Goal: Manage account settings

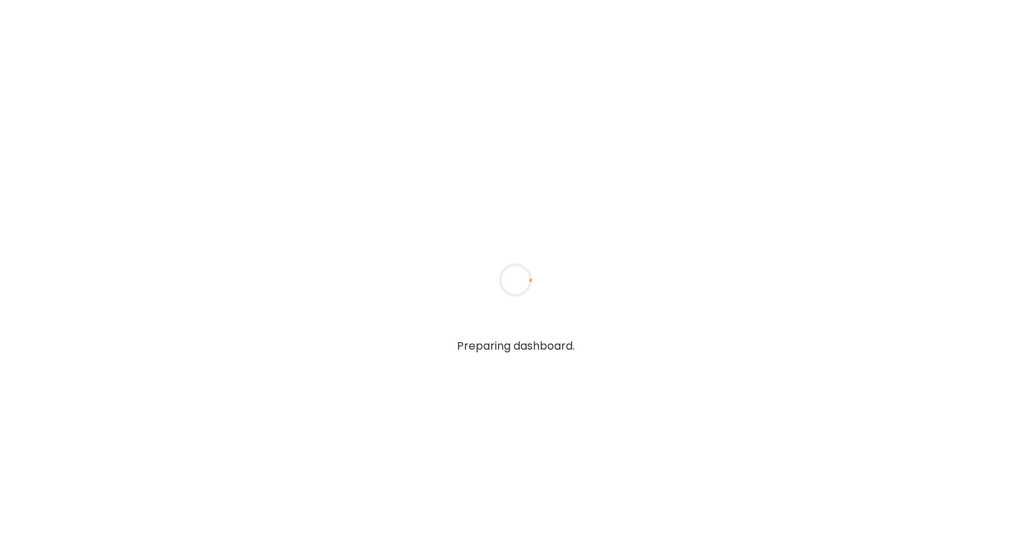
type input "**********"
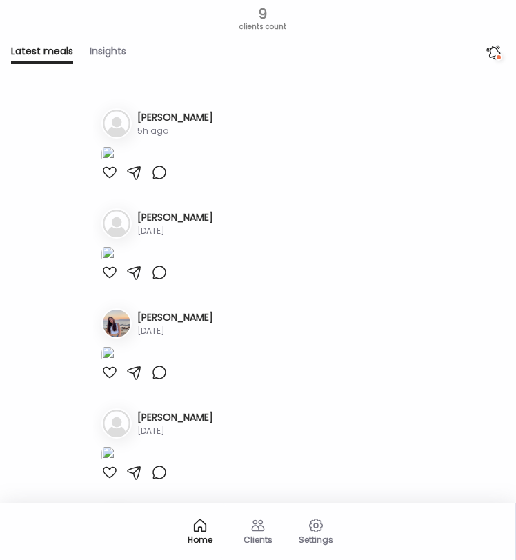
click at [255, 541] on div "Clients" at bounding box center [258, 539] width 50 height 9
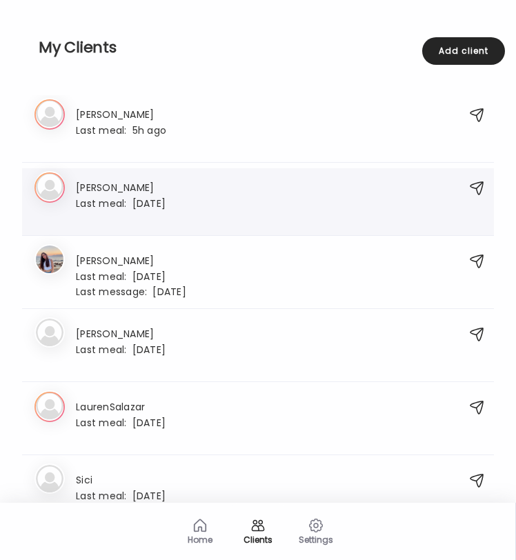
click at [142, 185] on h3 "[PERSON_NAME]" at bounding box center [121, 186] width 90 height 14
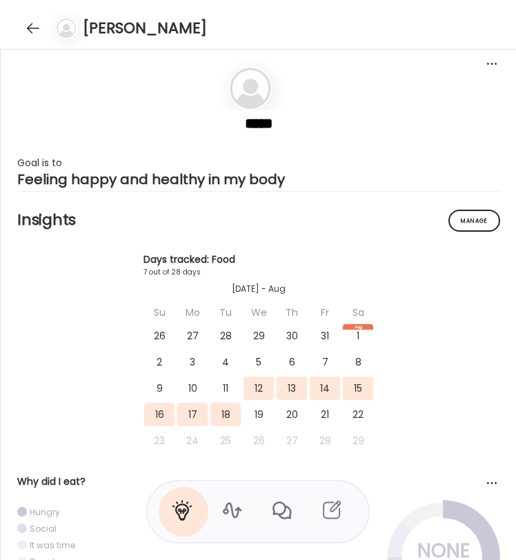
scroll to position [13152, 0]
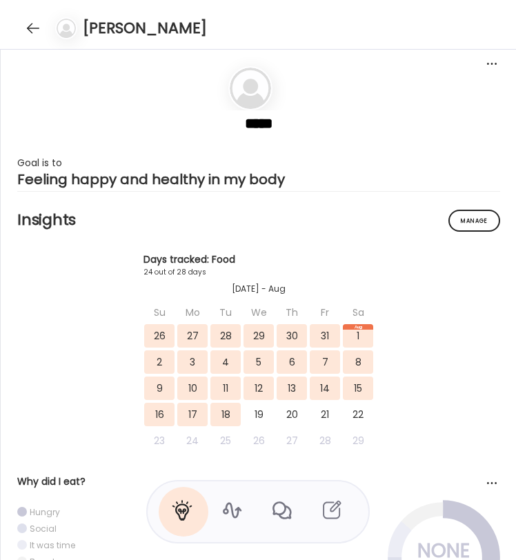
click at [230, 507] on icon at bounding box center [232, 510] width 22 height 22
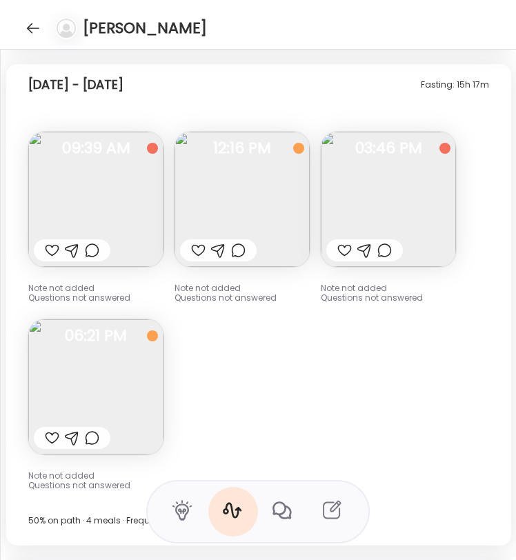
scroll to position [12760, 0]
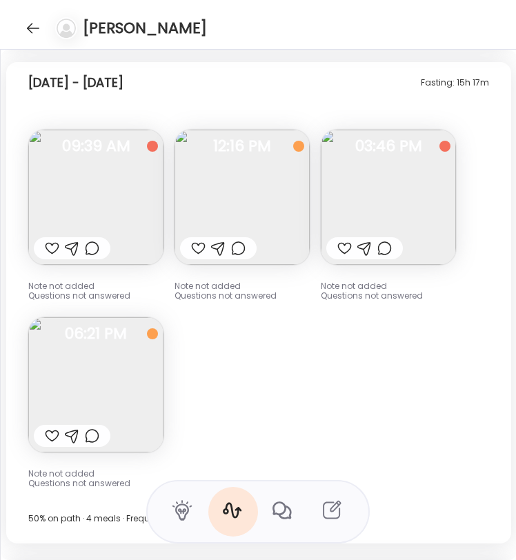
click at [110, 407] on img at bounding box center [95, 384] width 135 height 135
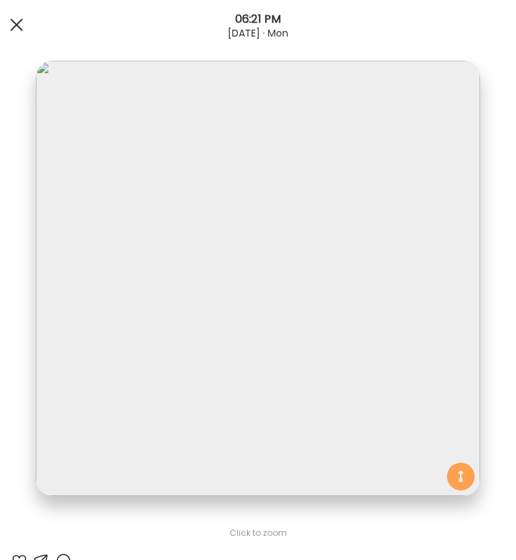
click at [28, 30] on div at bounding box center [17, 25] width 28 height 28
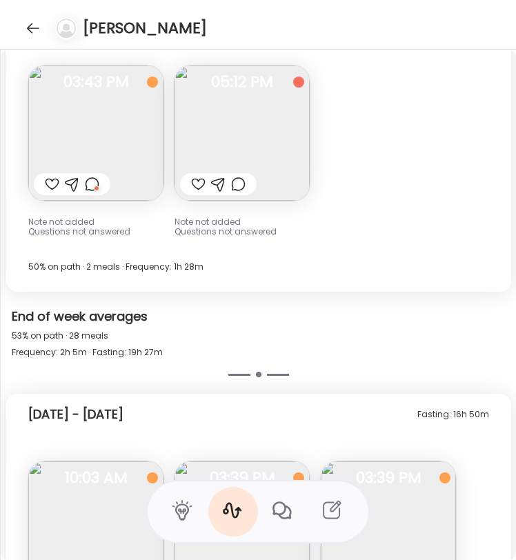
scroll to position [11753, 0]
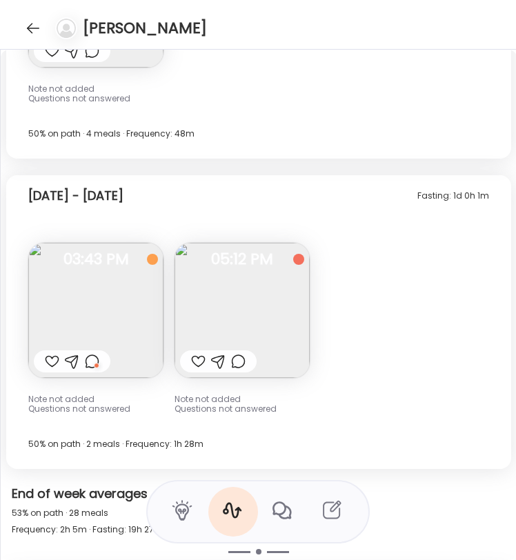
click at [92, 323] on img at bounding box center [95, 310] width 135 height 135
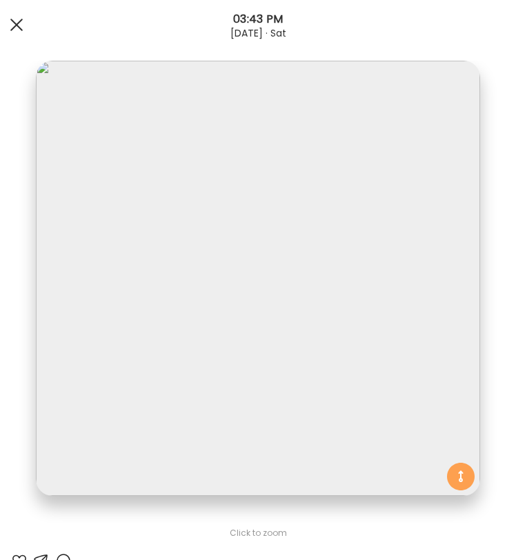
click at [20, 17] on div at bounding box center [17, 25] width 28 height 28
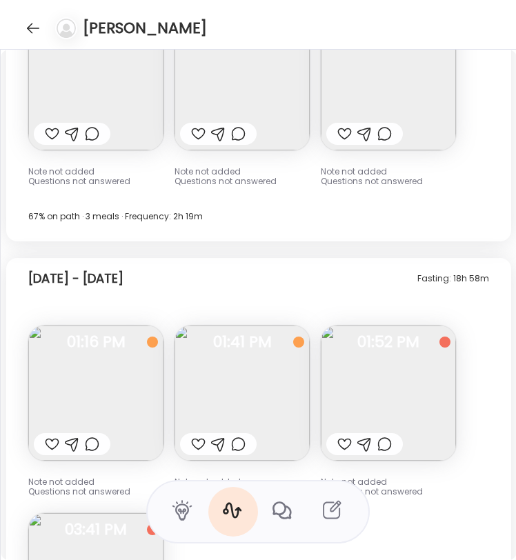
scroll to position [11168, 0]
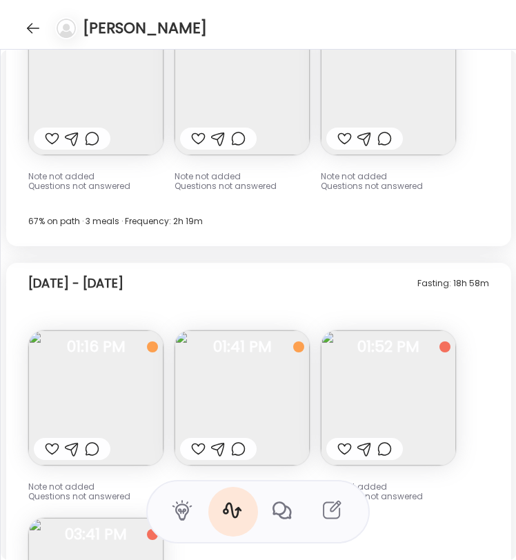
click at [134, 403] on img at bounding box center [95, 397] width 135 height 135
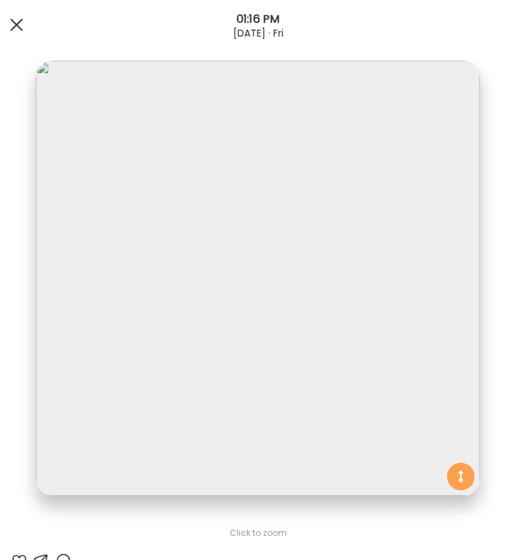
click at [23, 20] on div at bounding box center [17, 25] width 28 height 28
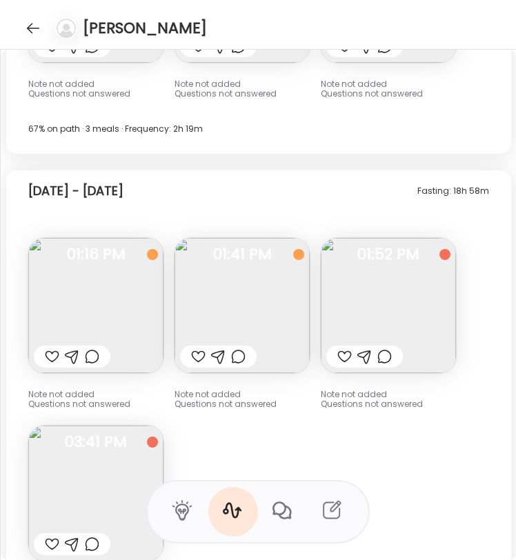
scroll to position [11815, 0]
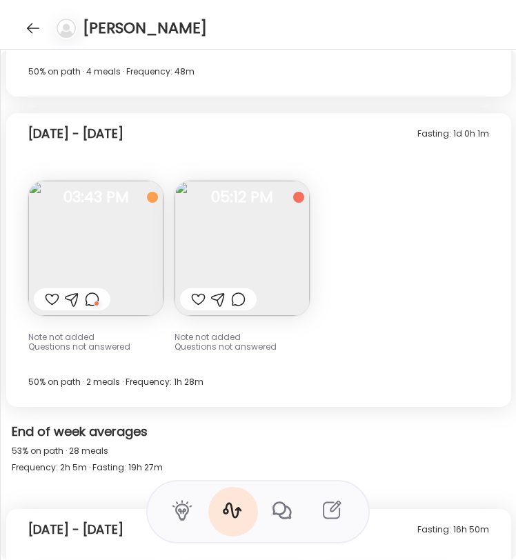
click at [213, 276] on img at bounding box center [241, 248] width 135 height 135
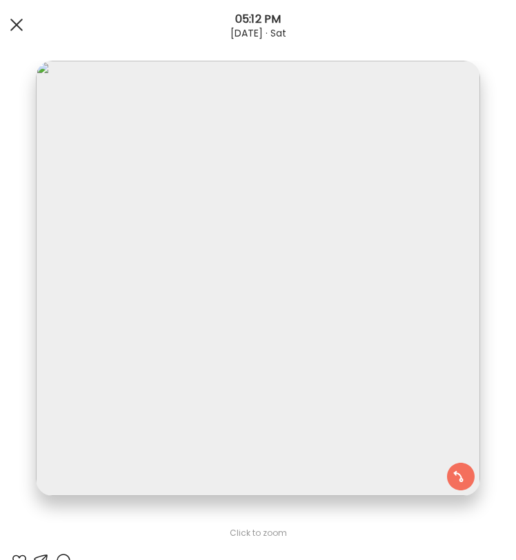
click at [14, 23] on div at bounding box center [17, 25] width 28 height 28
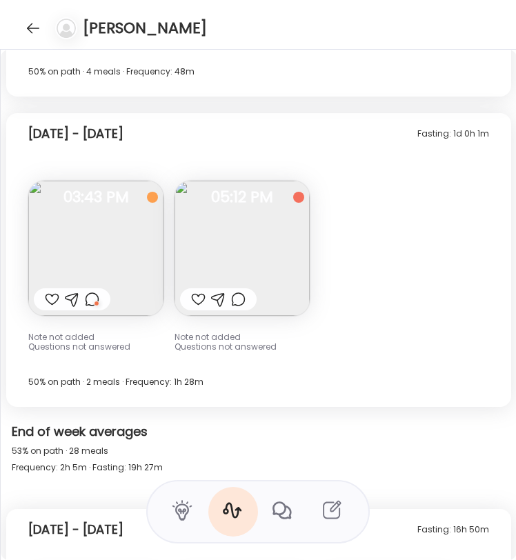
click at [67, 230] on img at bounding box center [95, 248] width 135 height 135
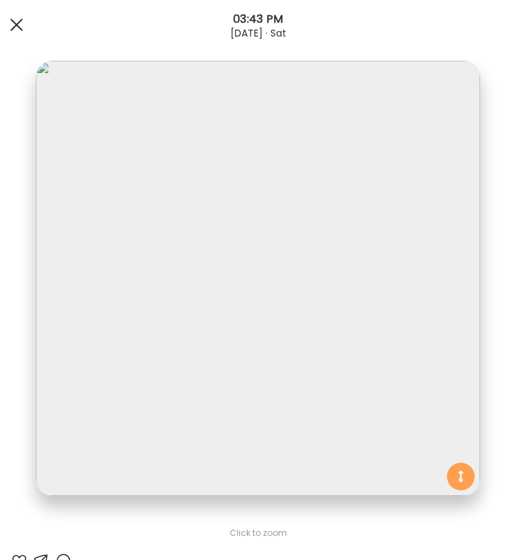
click at [23, 34] on div at bounding box center [17, 25] width 28 height 28
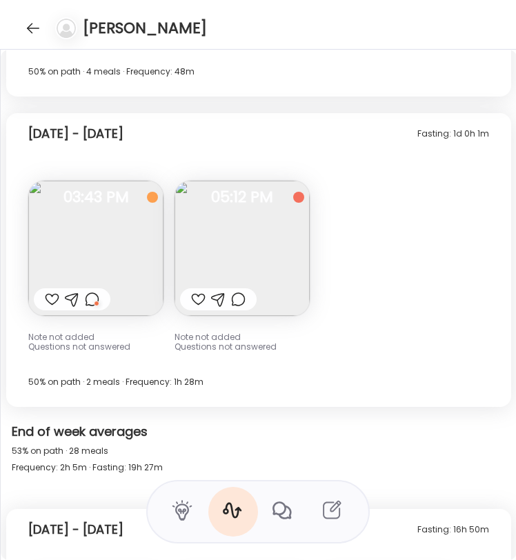
click at [216, 234] on img at bounding box center [241, 248] width 135 height 135
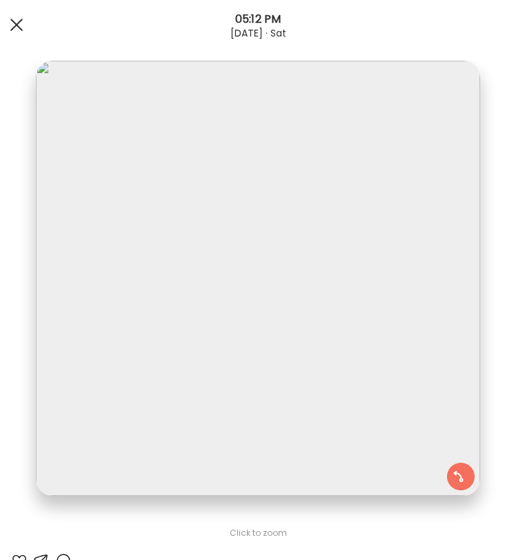
click at [17, 12] on div at bounding box center [17, 25] width 28 height 28
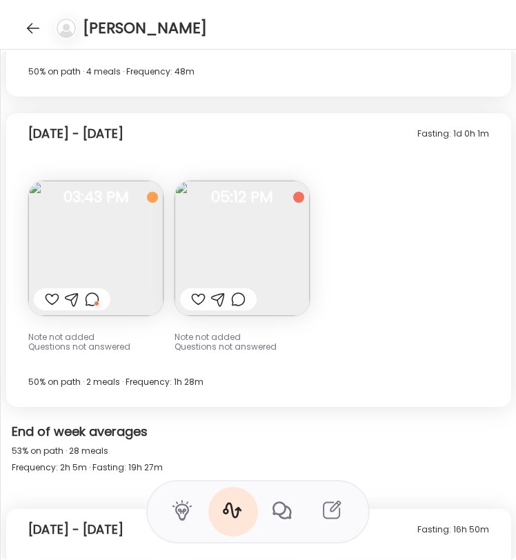
click at [98, 265] on img at bounding box center [95, 248] width 135 height 135
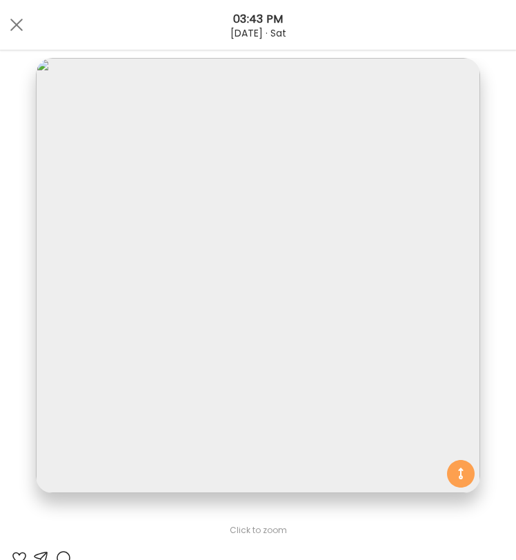
scroll to position [0, 0]
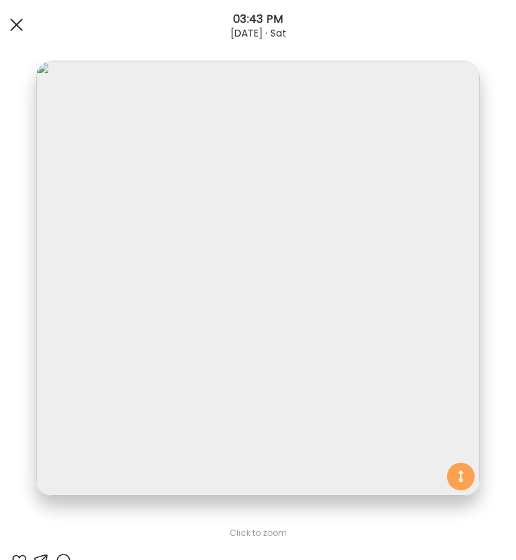
click at [17, 26] on span at bounding box center [16, 25] width 12 height 12
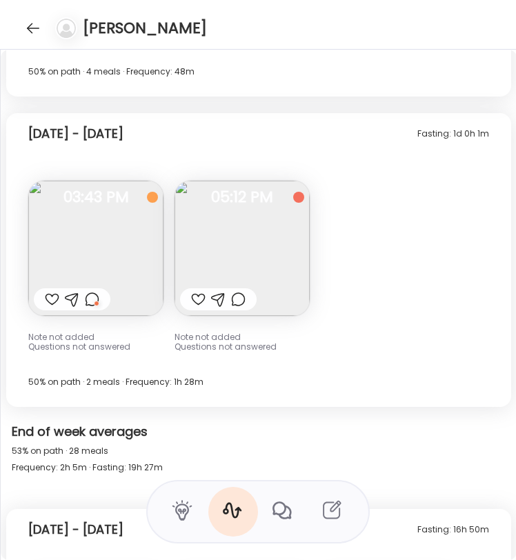
click at [254, 245] on img at bounding box center [241, 248] width 135 height 135
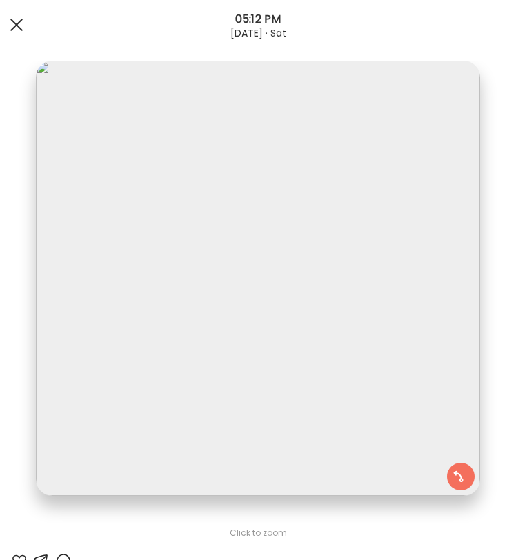
click at [20, 27] on div at bounding box center [17, 25] width 28 height 28
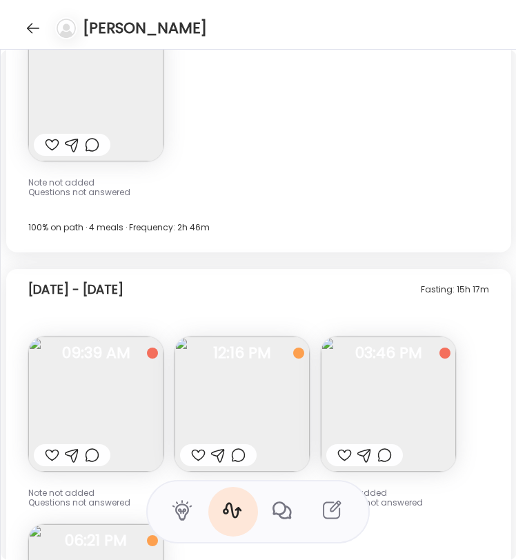
scroll to position [12611, 0]
